Goal: Task Accomplishment & Management: Use online tool/utility

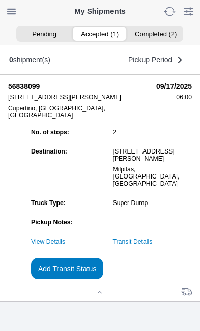
scroll to position [94, 0]
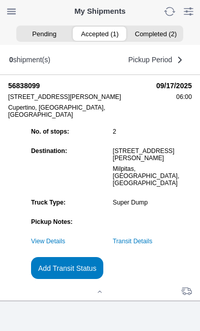
click at [0, 0] on slot "Add Transit Status" at bounding box center [0, 0] width 0 height 0
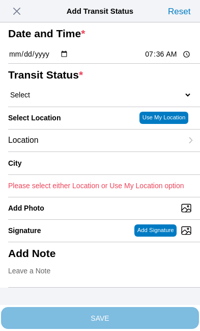
click at [174, 60] on input "07:36" at bounding box center [168, 54] width 48 height 11
type input "06:30"
click at [66, 99] on select "Select Arrive at Drop Off Arrive at Pickup Break Start Break Stop Depart Drop O…" at bounding box center [100, 94] width 184 height 9
select select "DPTPULOC"
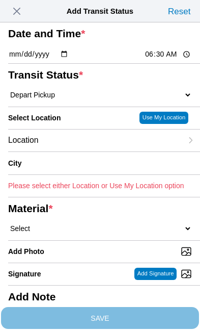
click at [82, 151] on div "Location" at bounding box center [95, 141] width 174 height 22
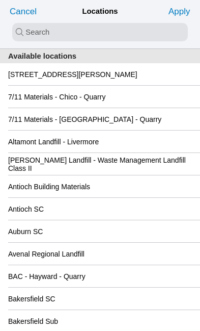
click at [0, 0] on slot "[STREET_ADDRESS][PERSON_NAME]" at bounding box center [0, 0] width 0 height 0
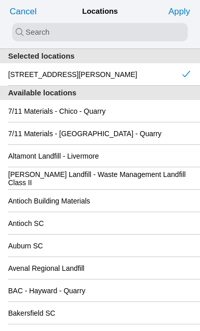
click at [0, 0] on slot "Apply" at bounding box center [0, 0] width 0 height 0
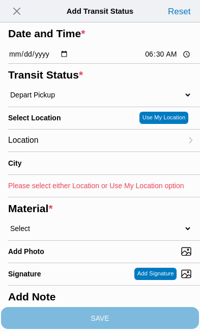
type input "Cupertino"
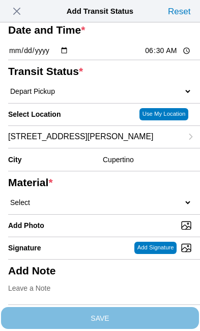
scroll to position [140, 0]
click at [84, 198] on select "Select 1" x 3" Rock 1" x 4" Rock 2" x 4" Rock Asphalt Cold Patch Backfill Spec …" at bounding box center [100, 202] width 184 height 9
select select "708654"
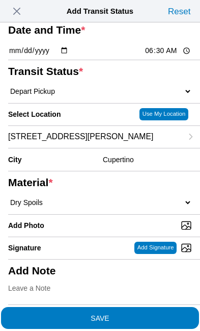
click at [148, 314] on span "SAVE" at bounding box center [100, 317] width 184 height 7
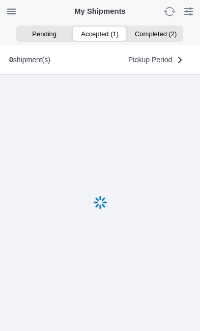
scroll to position [1, 0]
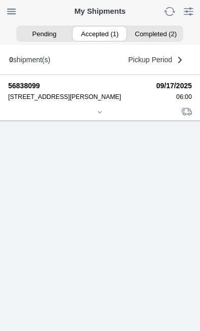
click at [103, 117] on div at bounding box center [100, 113] width 184 height 8
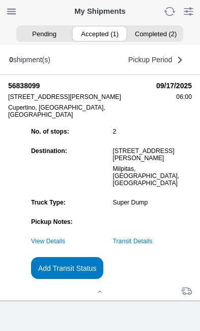
scroll to position [111, 0]
